Goal: Navigation & Orientation: Find specific page/section

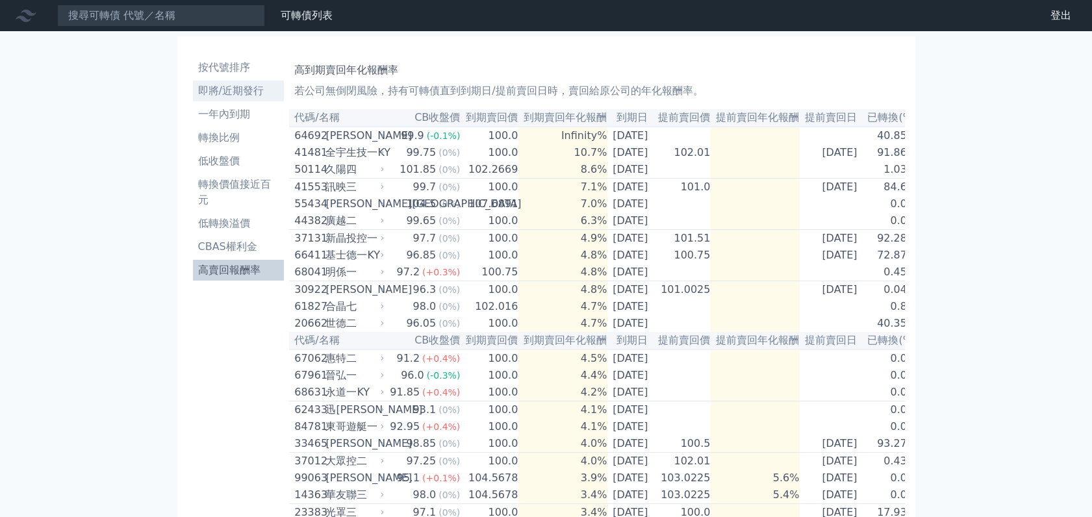
click at [232, 91] on li "即將/近期發行" at bounding box center [239, 91] width 92 height 16
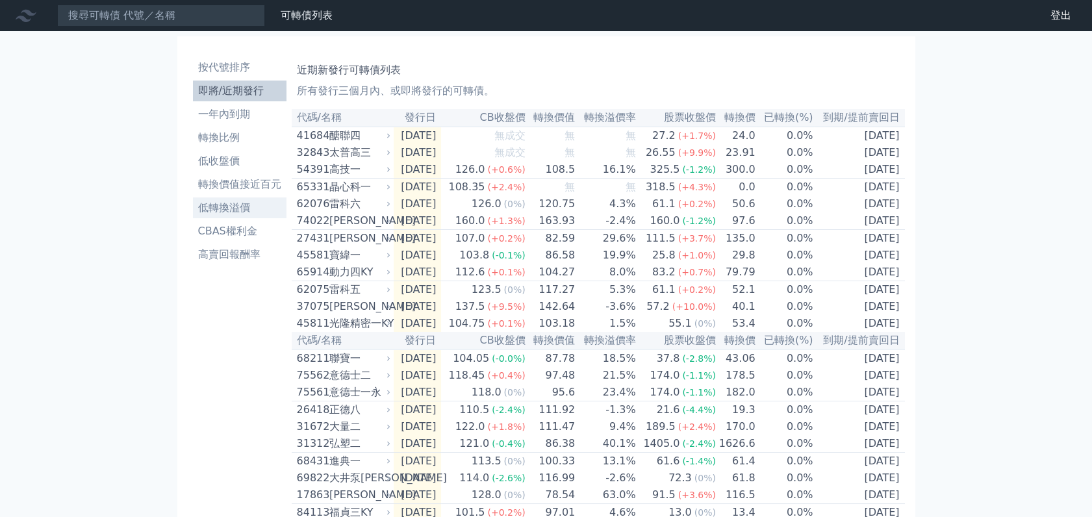
click at [236, 205] on li "低轉換溢價" at bounding box center [240, 208] width 94 height 16
